Goal: Use online tool/utility: Utilize a website feature to perform a specific function

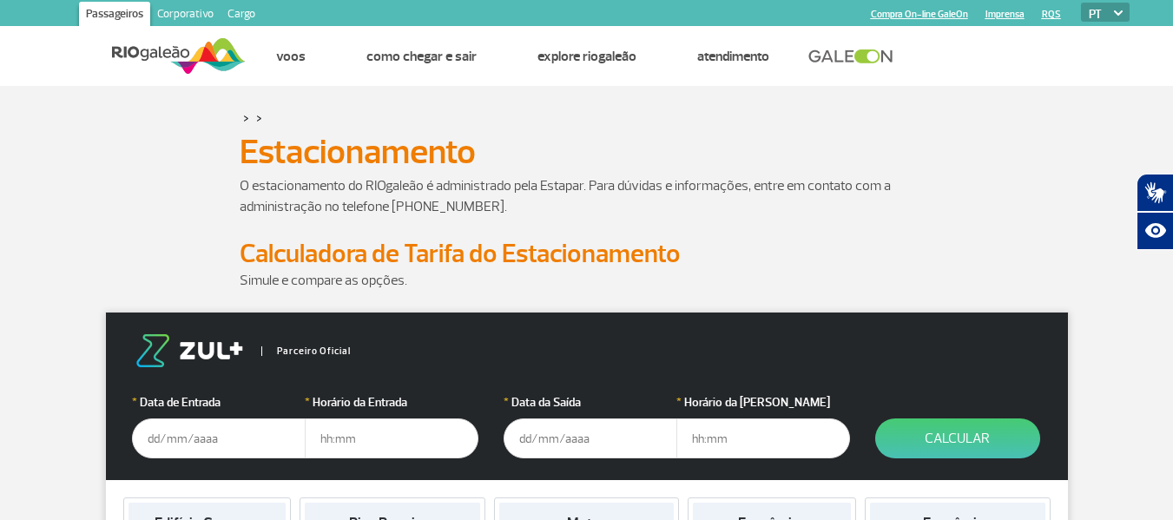
click at [980, 228] on div "O estacionamento do RIOgaleão é administrado pela Estapar. Para dúvidas e infor…" at bounding box center [586, 206] width 963 height 62
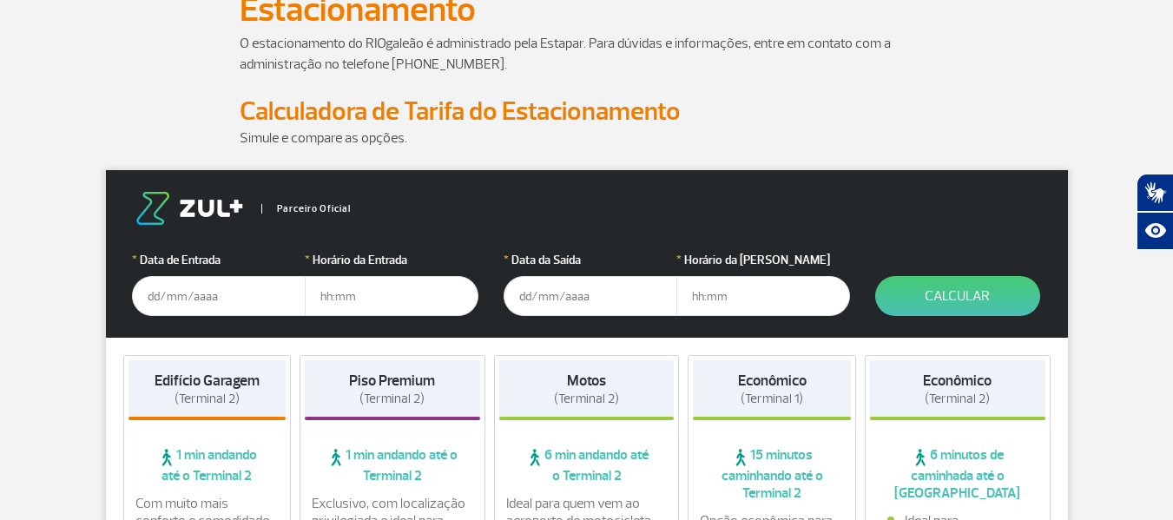
scroll to position [174, 0]
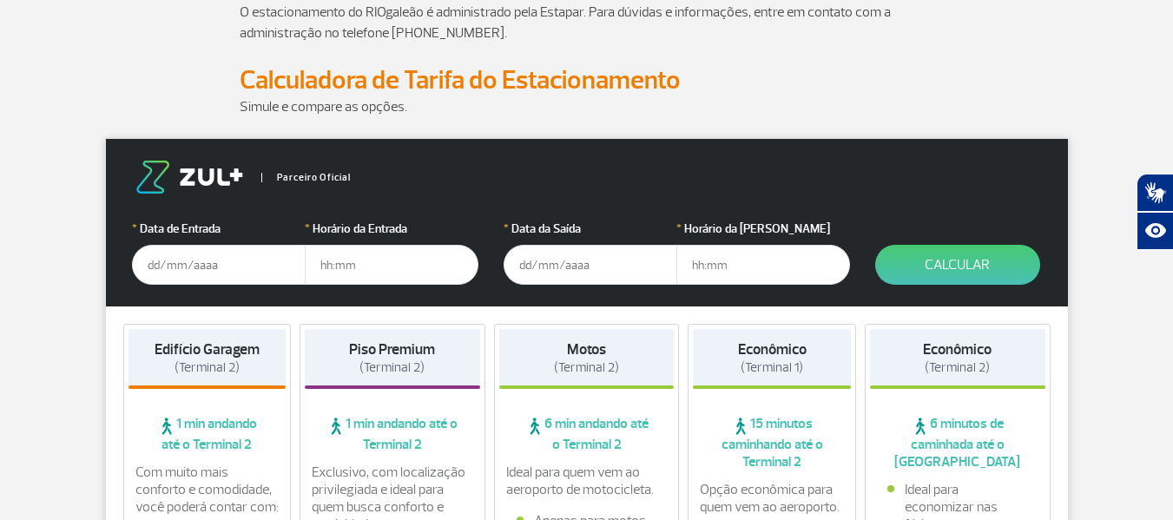
click at [212, 274] on input "text" at bounding box center [219, 265] width 174 height 40
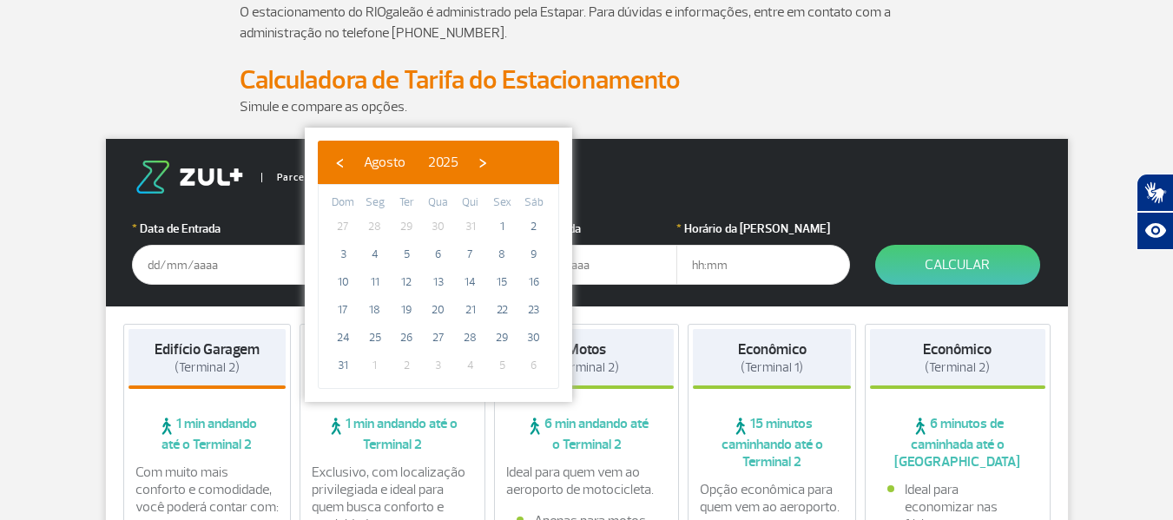
click at [439, 366] on span "3" at bounding box center [438, 366] width 28 height 28
click at [496, 163] on span "›" at bounding box center [483, 162] width 26 height 26
click at [441, 226] on span "3" at bounding box center [438, 227] width 28 height 28
type input "[DATE]"
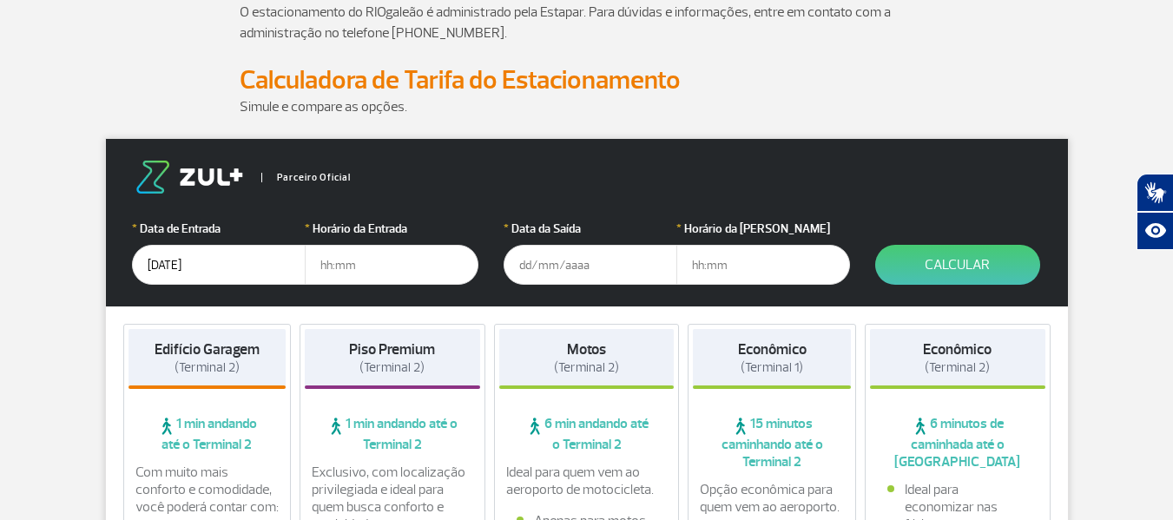
click at [357, 267] on input "text" at bounding box center [392, 265] width 174 height 40
type input "20:00"
click at [543, 274] on input "text" at bounding box center [590, 265] width 174 height 40
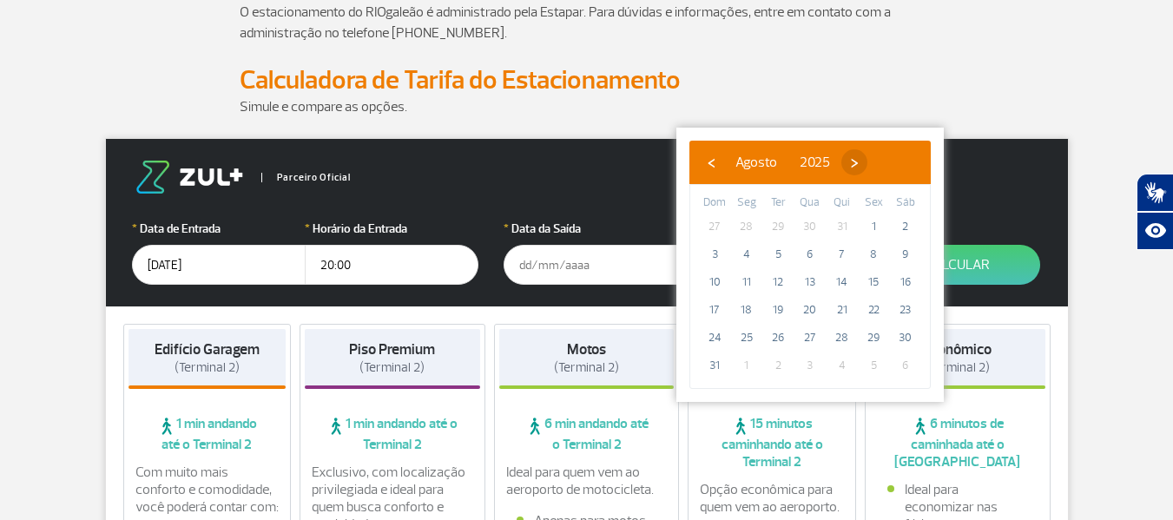
click at [867, 163] on span "›" at bounding box center [854, 162] width 26 height 26
click at [883, 163] on span "›" at bounding box center [870, 162] width 26 height 26
click at [880, 233] on span "3" at bounding box center [873, 227] width 28 height 28
type input "[DATE]"
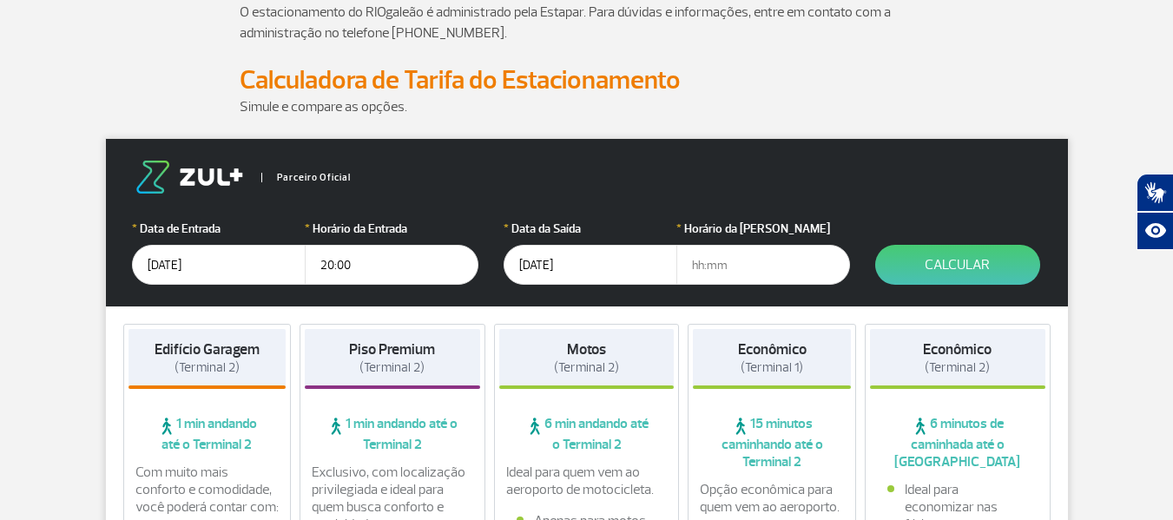
click at [742, 272] on input "text" at bounding box center [763, 265] width 174 height 40
type input "17:00"
click at [979, 276] on button "Calcular" at bounding box center [957, 265] width 165 height 40
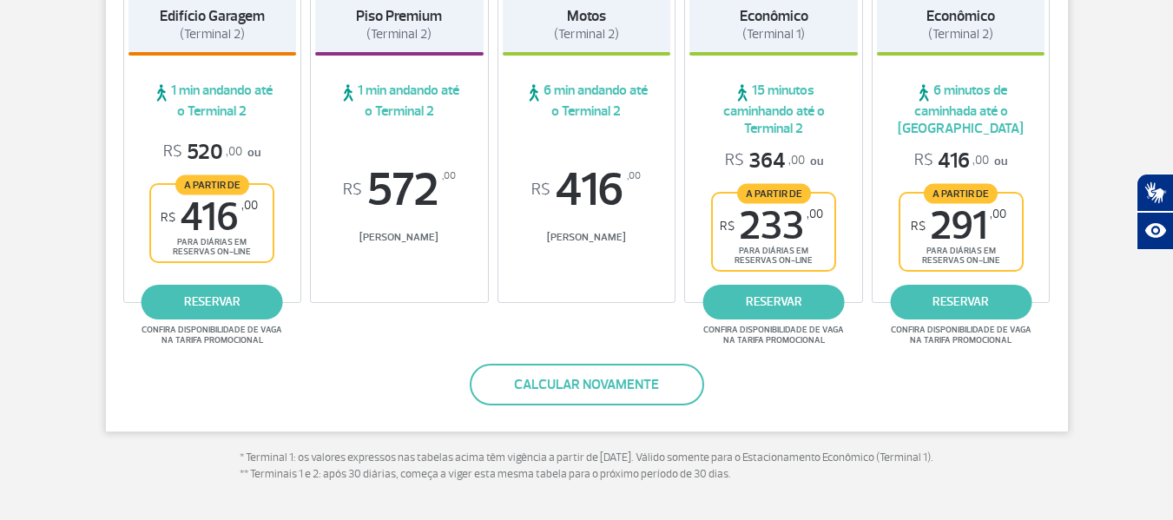
scroll to position [347, 0]
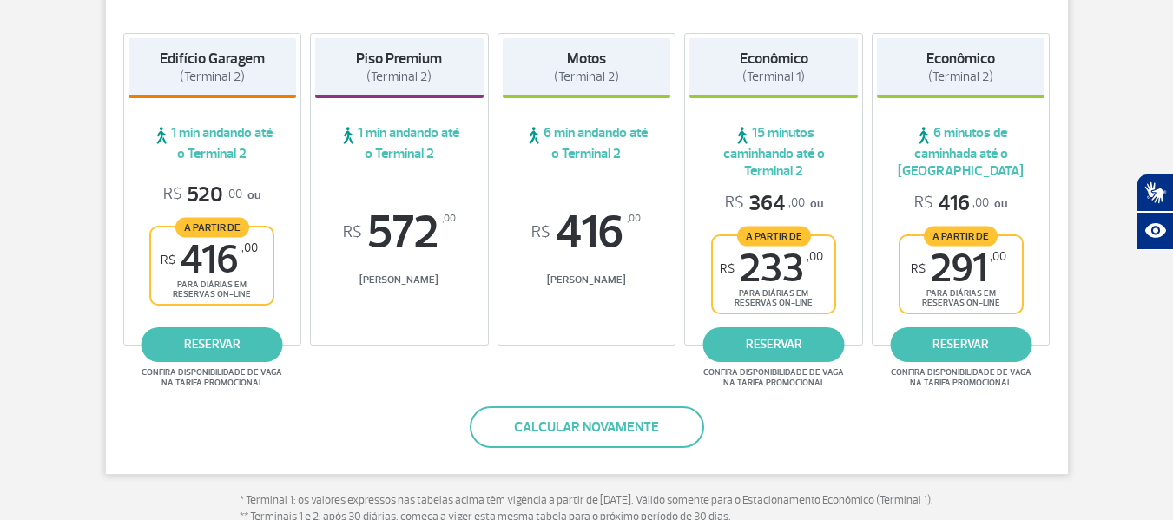
click at [952, 157] on span "6 minutos de caminhada até o [GEOGRAPHIC_DATA]" at bounding box center [961, 152] width 168 height 56
click at [972, 62] on strong "Econômico" at bounding box center [960, 58] width 69 height 18
click at [961, 200] on span "R$ 416 ,00" at bounding box center [951, 203] width 75 height 27
click at [962, 267] on span "R$ 291 ,00" at bounding box center [958, 268] width 95 height 39
click at [759, 258] on span "R$ 233 ,00" at bounding box center [771, 268] width 103 height 39
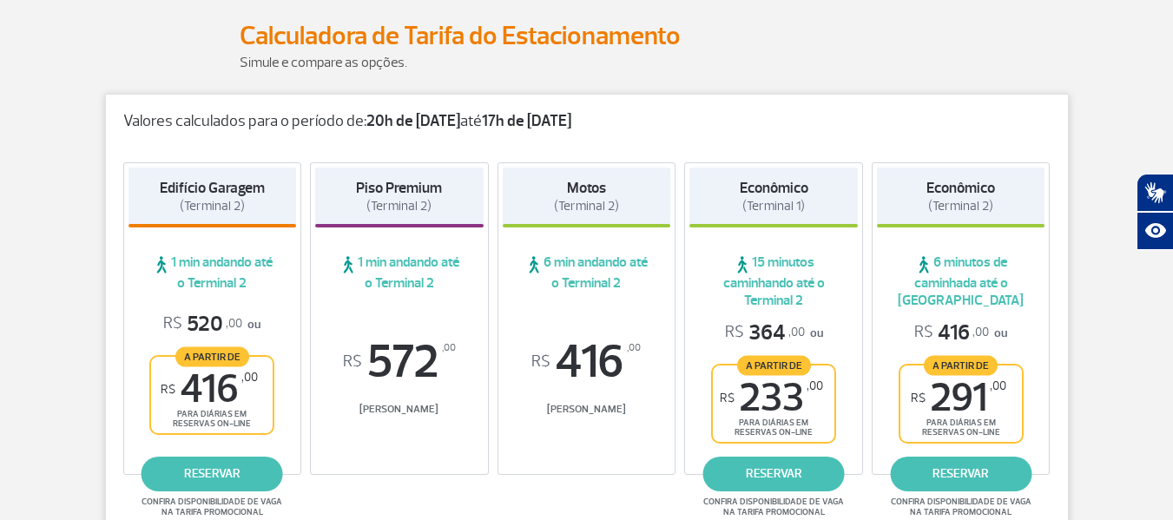
scroll to position [260, 0]
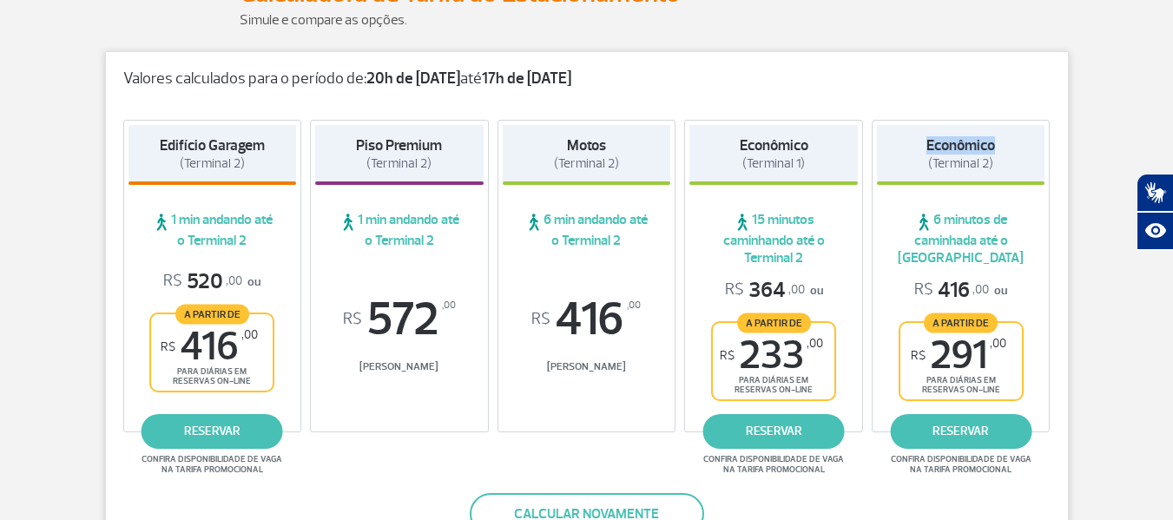
drag, startPoint x: 929, startPoint y: 148, endPoint x: 1008, endPoint y: 153, distance: 79.1
click at [1008, 153] on div "Econômico (Terminal 2)" at bounding box center [961, 155] width 168 height 60
click at [990, 164] on span "(Terminal 2)" at bounding box center [960, 163] width 65 height 16
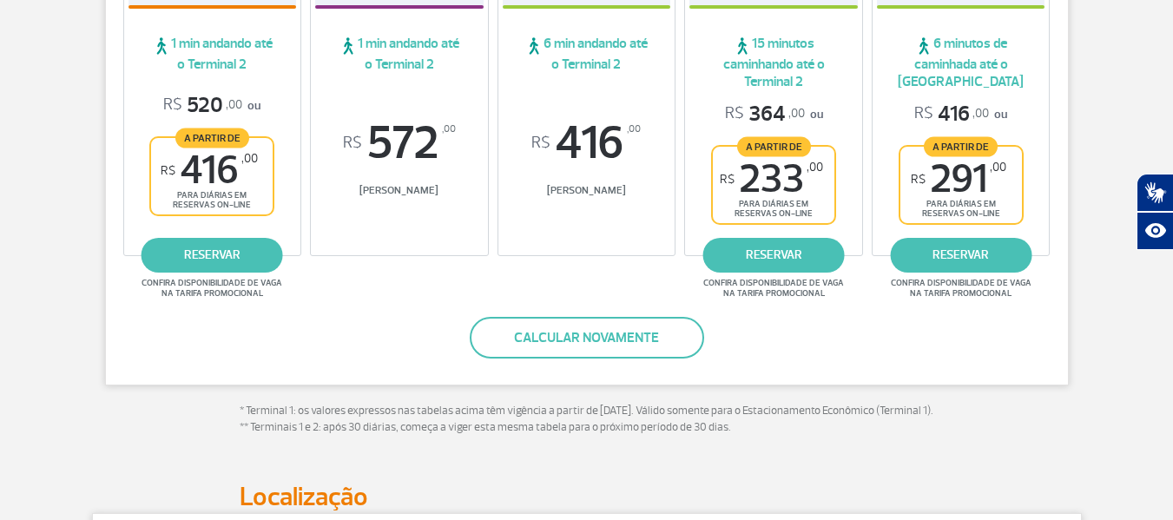
scroll to position [521, 0]
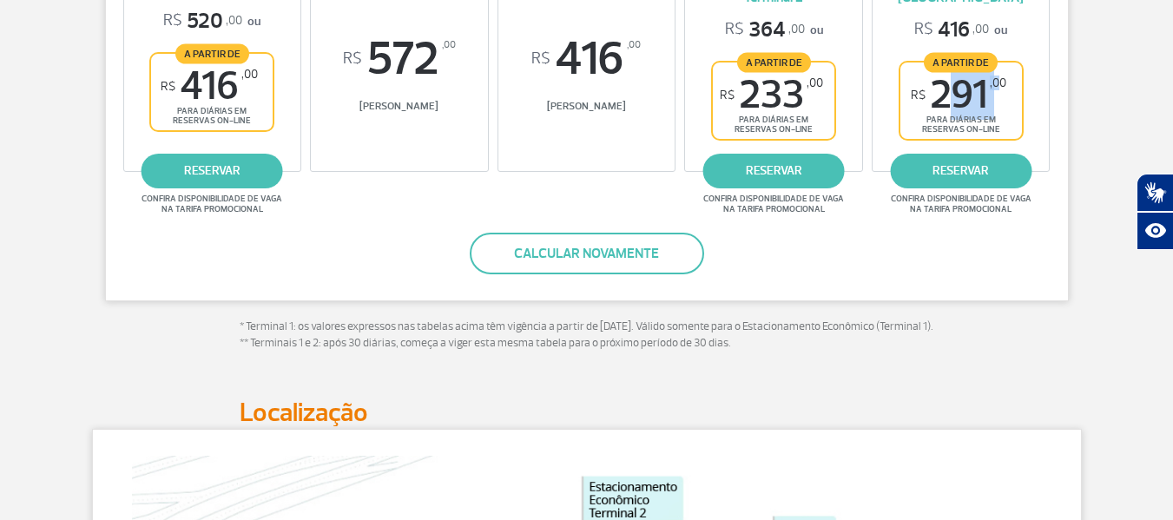
drag, startPoint x: 937, startPoint y: 95, endPoint x: 1001, endPoint y: 93, distance: 63.4
click at [1001, 93] on span "R$ 291 ,00" at bounding box center [958, 95] width 95 height 39
click at [1031, 133] on div "R$ 416 ,00 ou A partir de R$ 291 ,00 para diárias em reservas on-line" at bounding box center [961, 78] width 168 height 124
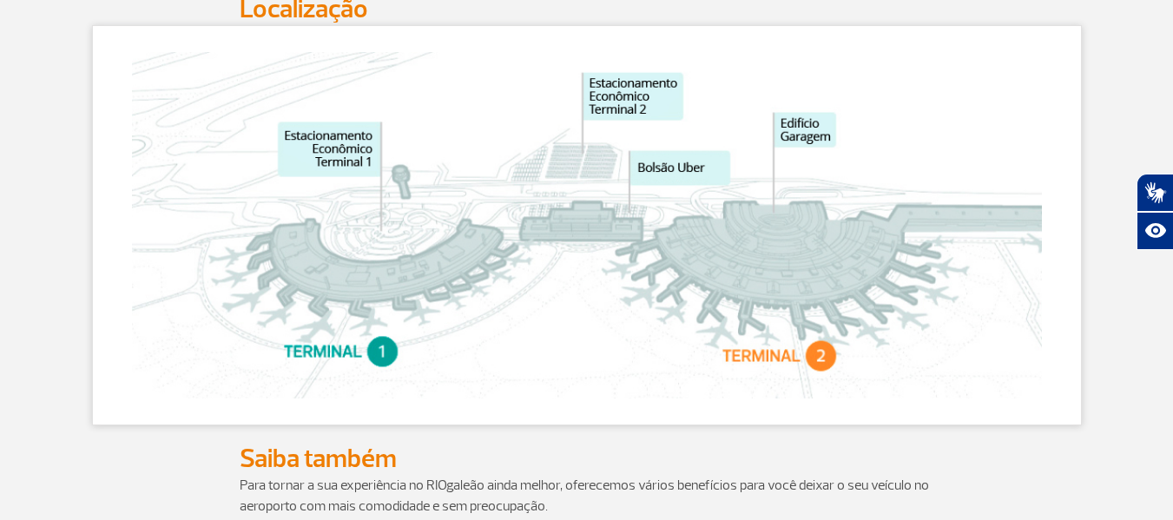
scroll to position [955, 0]
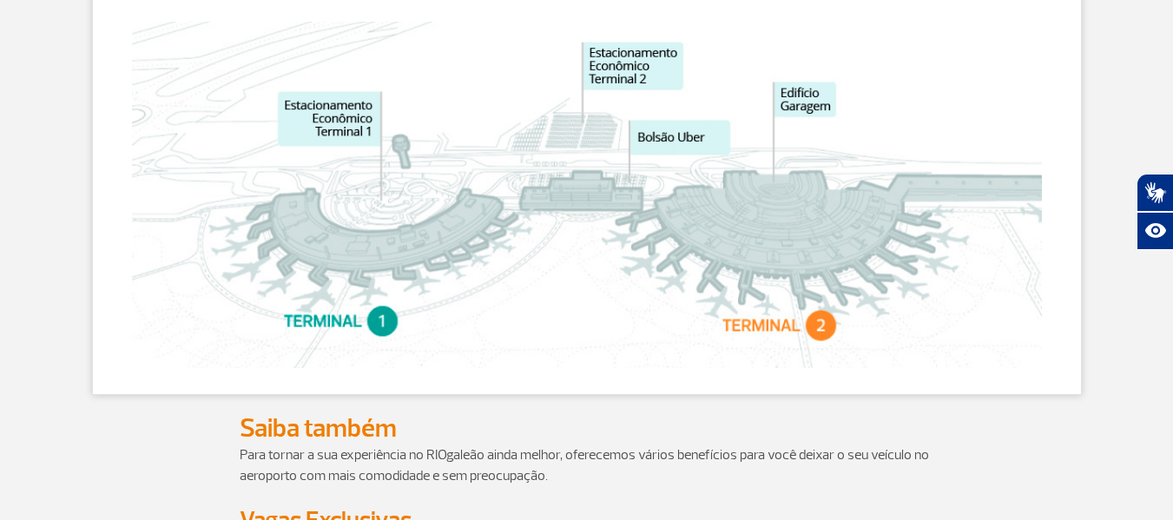
click at [802, 124] on img at bounding box center [587, 195] width 910 height 346
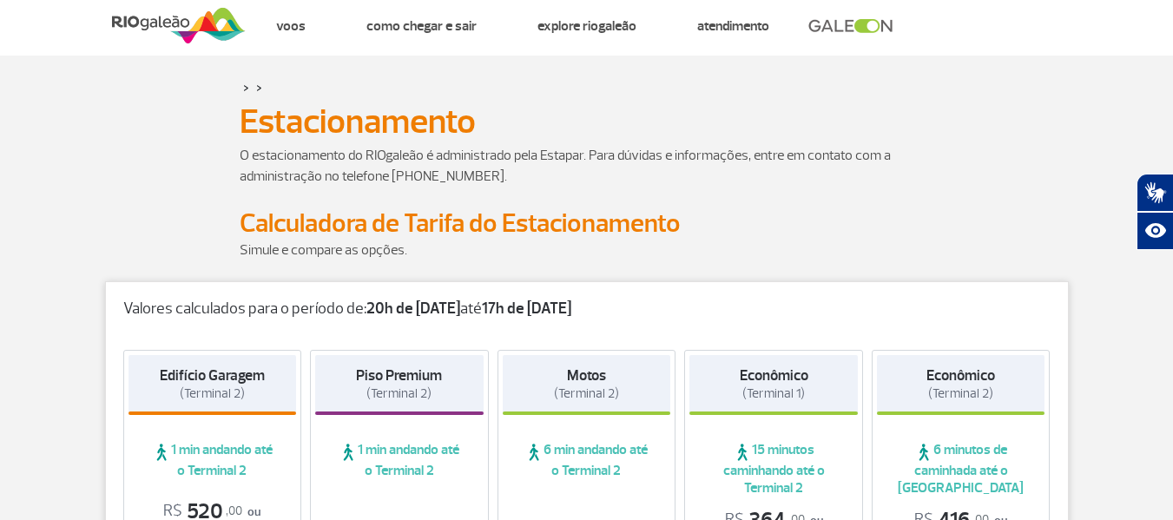
scroll to position [0, 0]
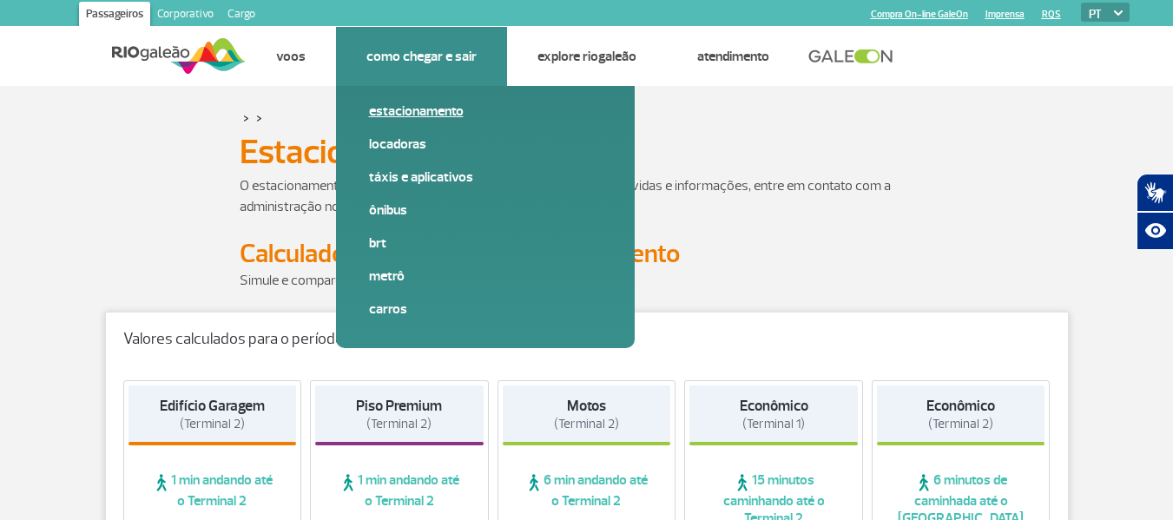
click at [437, 115] on link "Estacionamento" at bounding box center [485, 111] width 233 height 19
click at [409, 148] on link "Locadoras" at bounding box center [485, 144] width 233 height 19
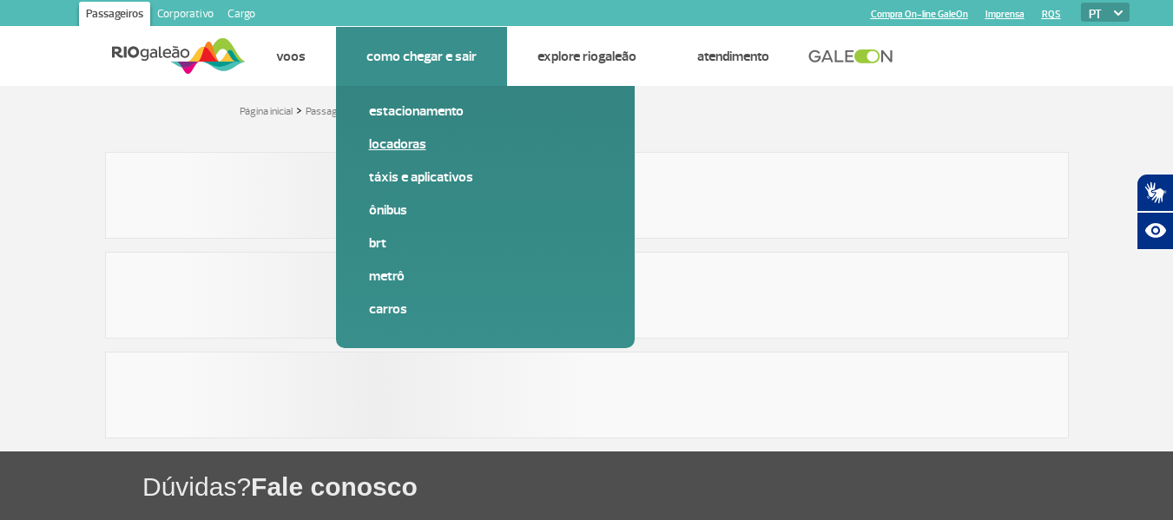
click at [403, 141] on link "Locadoras" at bounding box center [485, 144] width 233 height 19
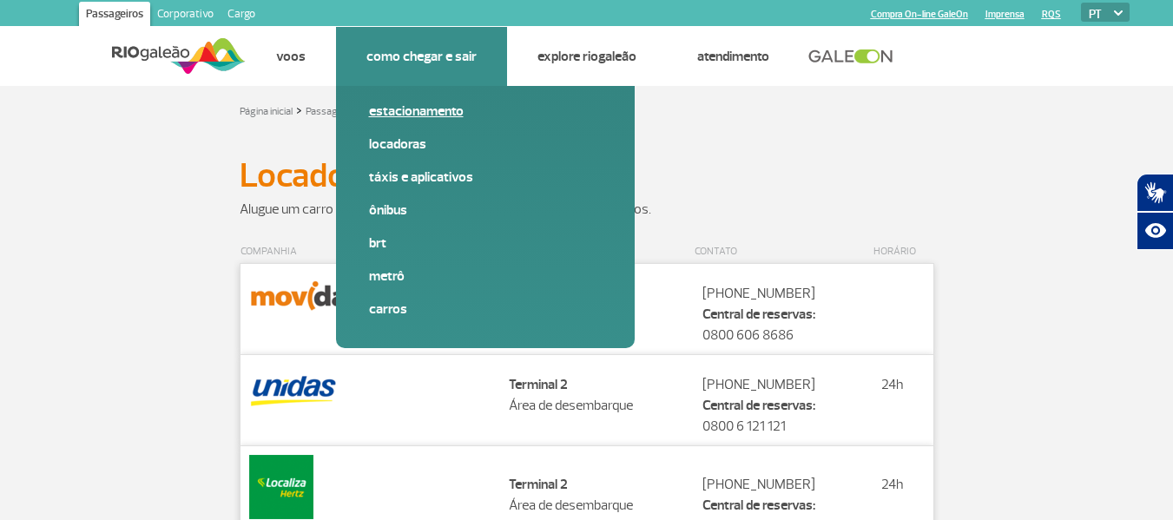
click at [406, 107] on link "Estacionamento" at bounding box center [485, 111] width 233 height 19
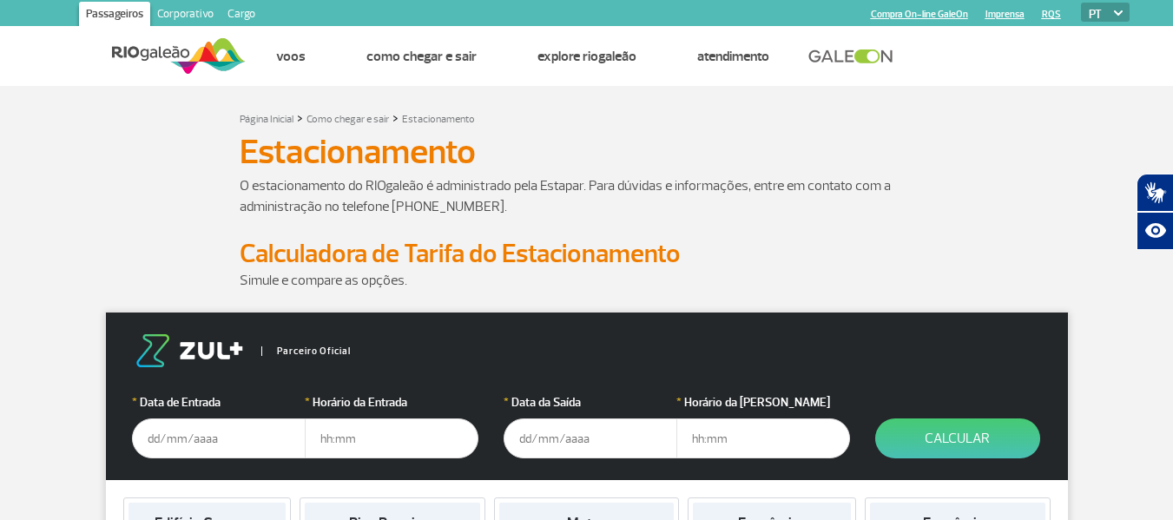
click at [822, 208] on p "O estacionamento do RIOgaleão é administrado pela Estapar. Para dúvidas e infor…" at bounding box center [587, 196] width 694 height 42
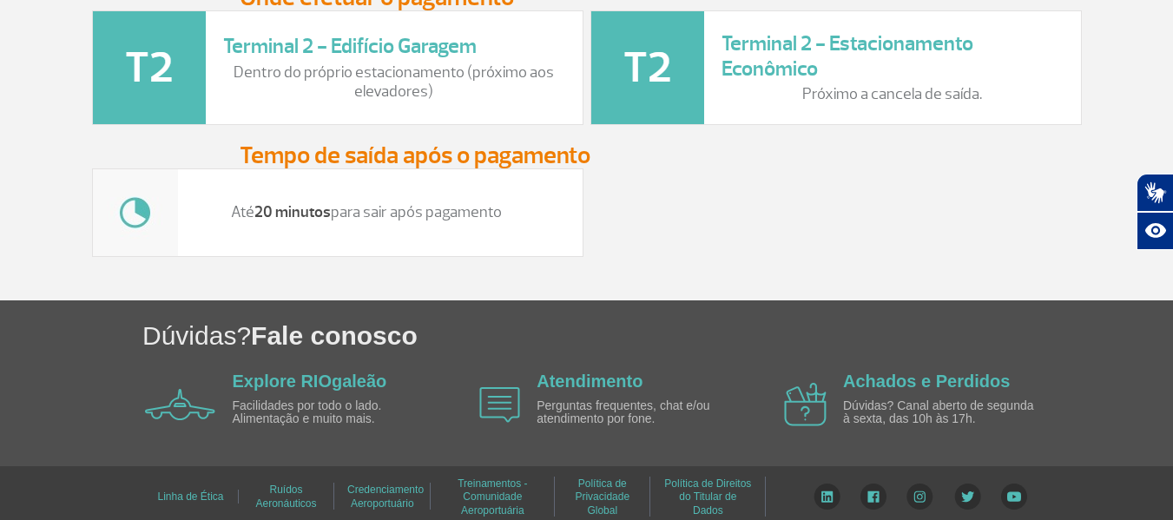
scroll to position [2579, 0]
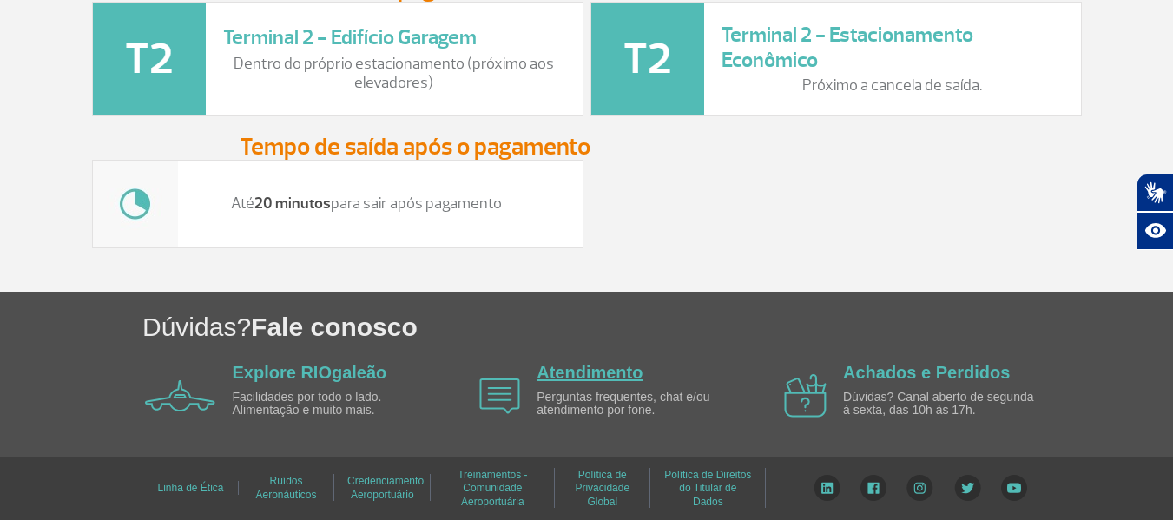
click at [592, 369] on link "Atendimento" at bounding box center [589, 372] width 106 height 19
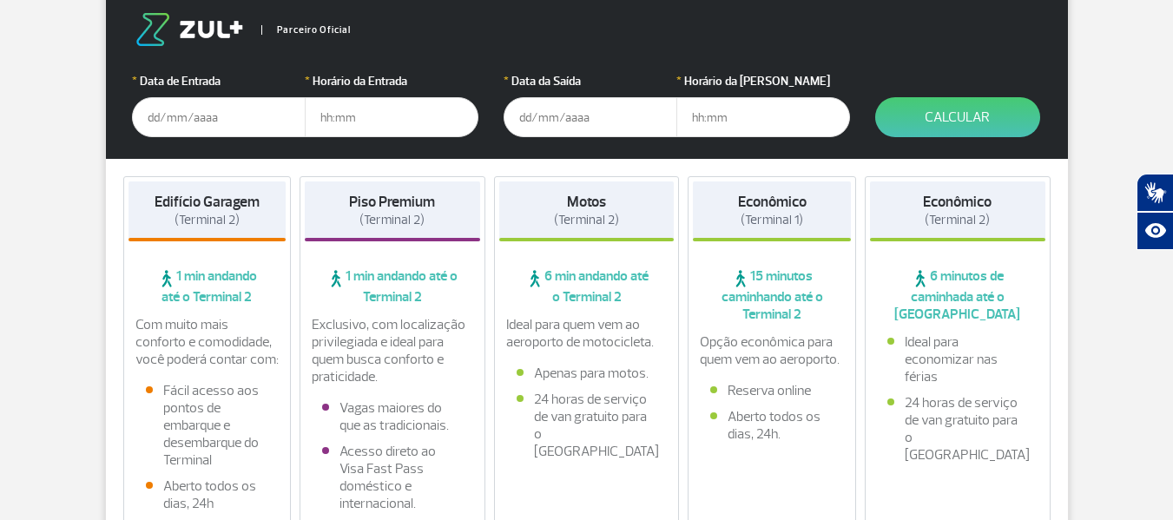
scroll to position [322, 0]
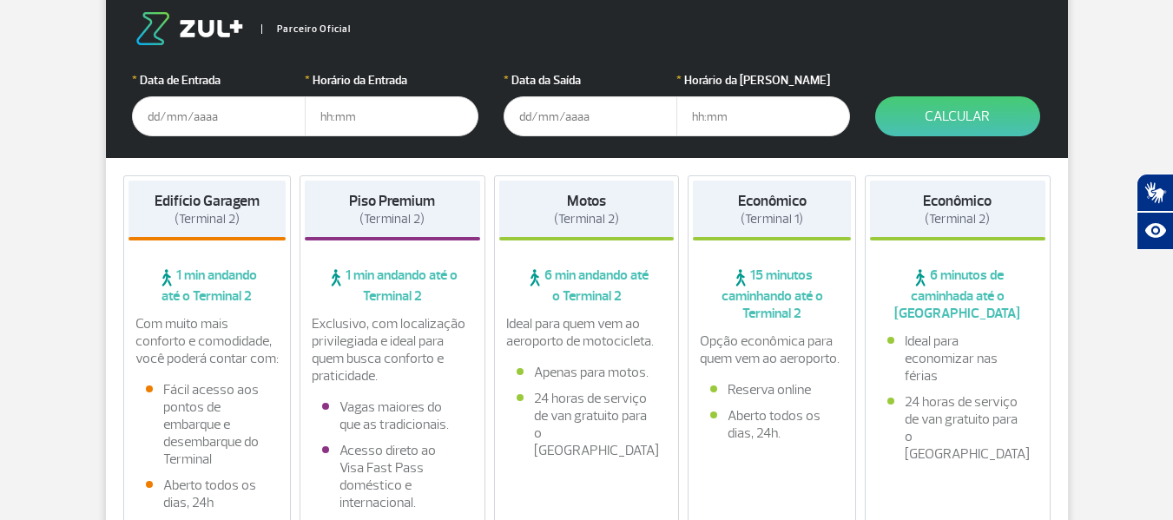
click at [238, 119] on input "text" at bounding box center [219, 116] width 174 height 40
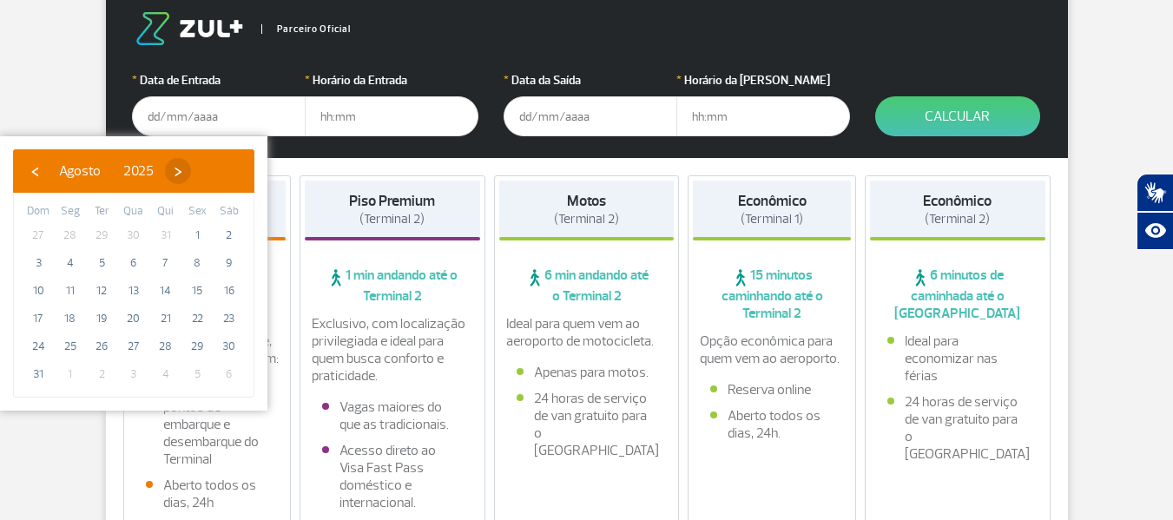
click at [191, 170] on span "›" at bounding box center [178, 171] width 26 height 26
click at [132, 235] on span "3" at bounding box center [134, 235] width 28 height 28
type input "[DATE]"
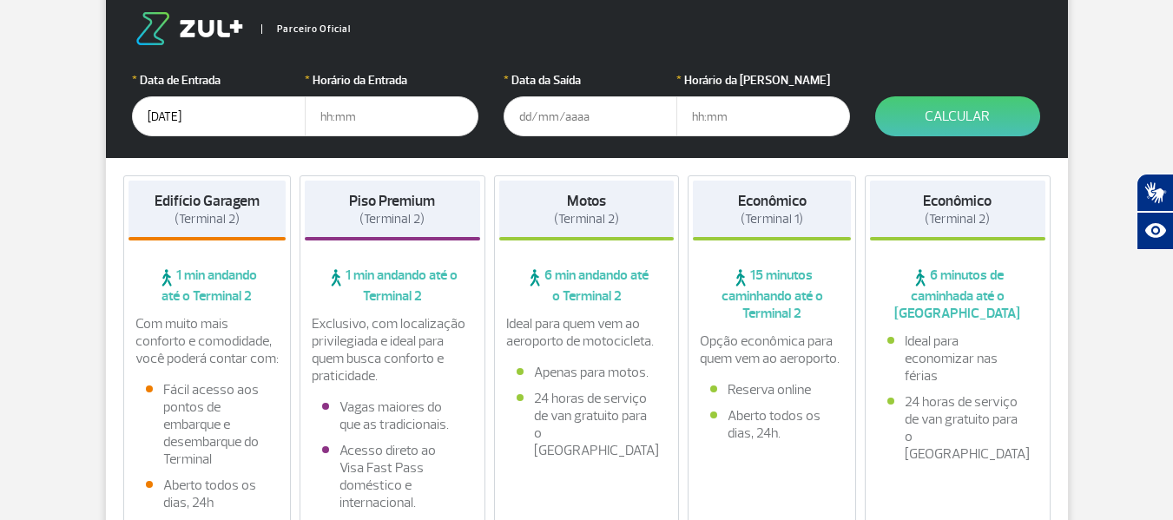
click at [388, 121] on input "text" at bounding box center [392, 116] width 174 height 40
type input "19:00"
click at [536, 127] on input "text" at bounding box center [590, 116] width 174 height 40
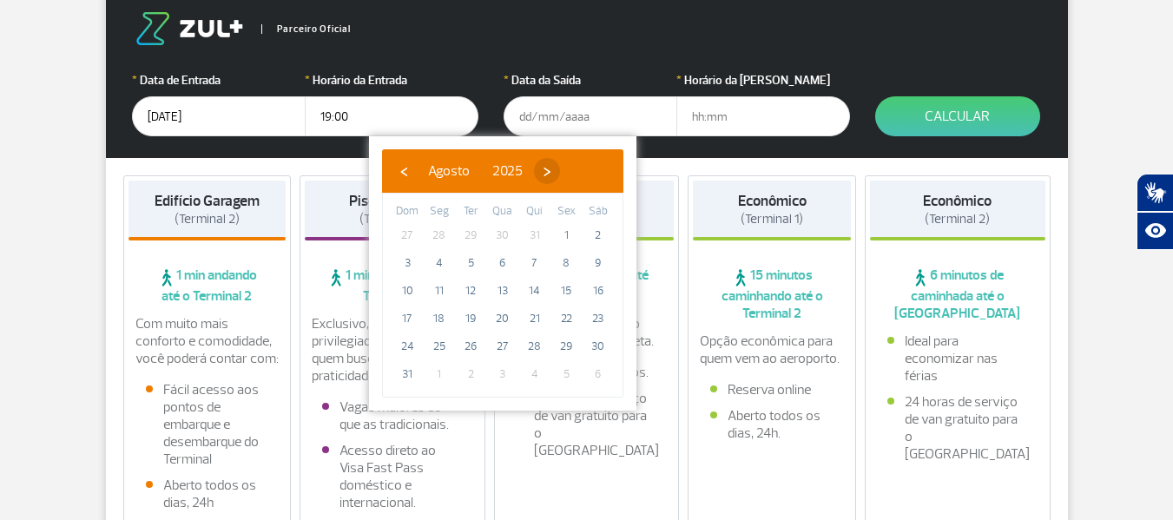
click at [560, 175] on span "›" at bounding box center [547, 171] width 26 height 26
click at [575, 168] on span "›" at bounding box center [562, 171] width 26 height 26
click at [569, 227] on span "3" at bounding box center [566, 235] width 28 height 28
type input "[DATE]"
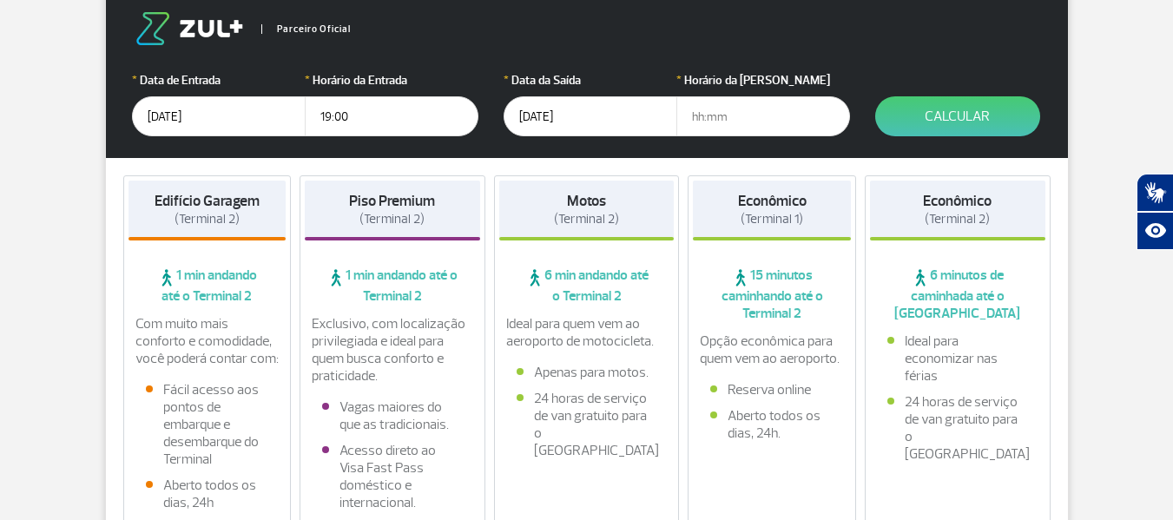
click at [705, 118] on input "text" at bounding box center [763, 116] width 174 height 40
type input "22:00"
click at [961, 118] on button "Calcular" at bounding box center [957, 116] width 165 height 40
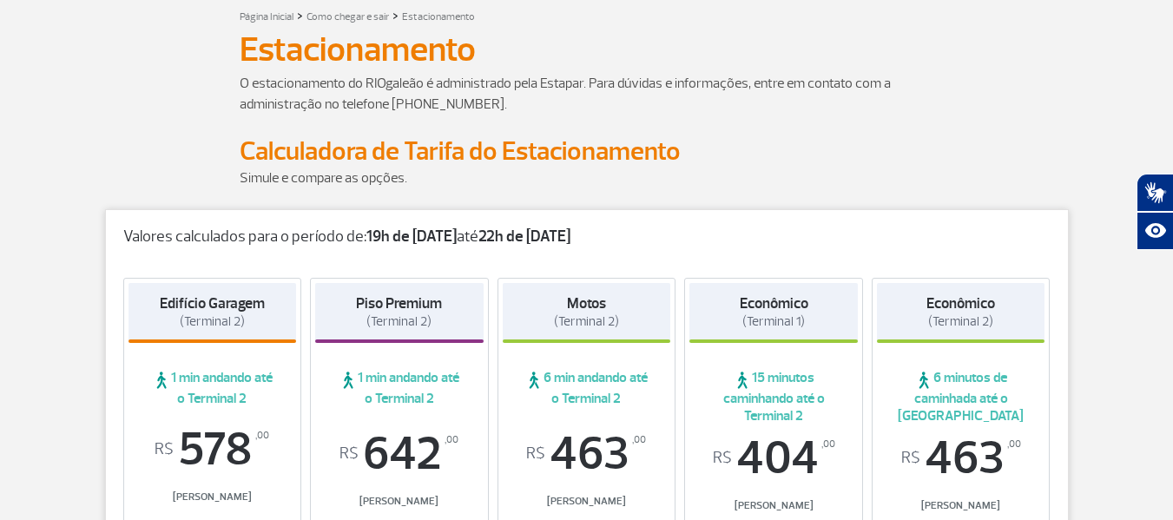
scroll to position [260, 0]
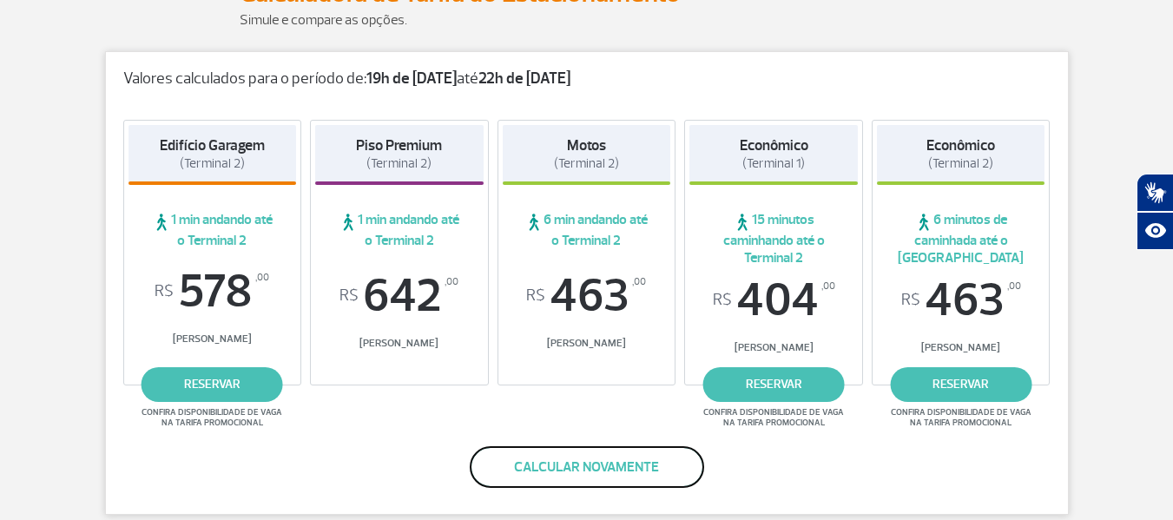
click at [583, 482] on button "Calcular novamente" at bounding box center [587, 467] width 234 height 42
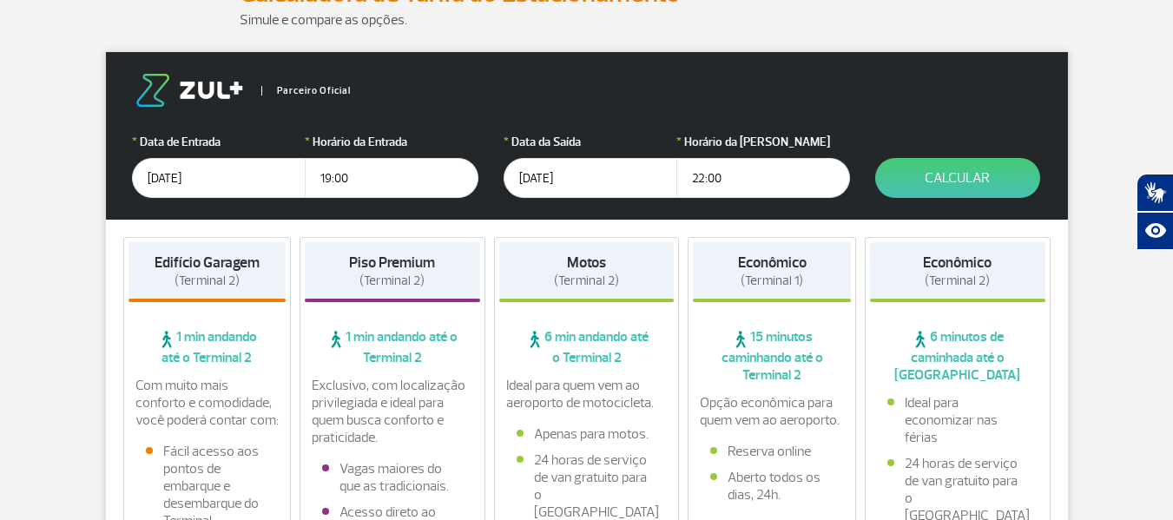
click at [360, 171] on input "19:00" at bounding box center [392, 178] width 174 height 40
click at [329, 177] on input "19:00" at bounding box center [392, 178] width 174 height 40
type input "18:00"
click at [936, 180] on button "Calcular" at bounding box center [957, 178] width 165 height 40
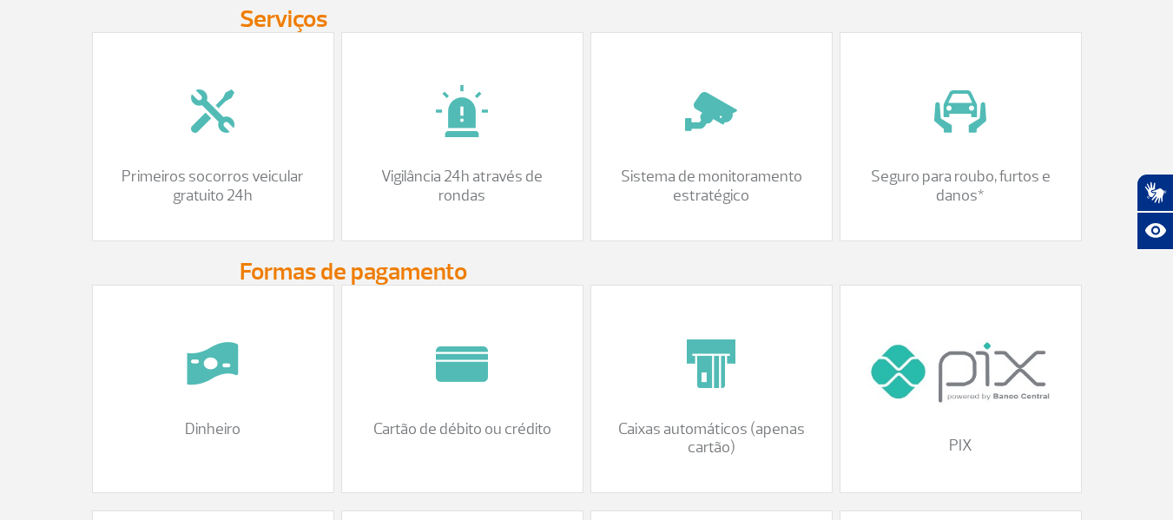
scroll to position [1476, 0]
